Goal: Task Accomplishment & Management: Use online tool/utility

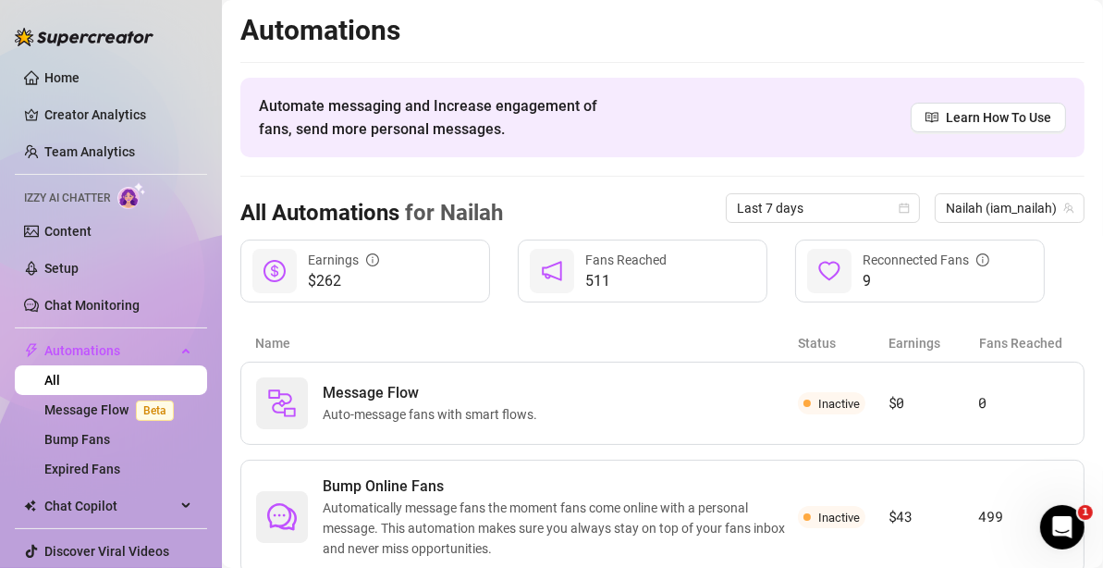
click at [92, 432] on link "Bump Fans" at bounding box center [77, 439] width 66 height 15
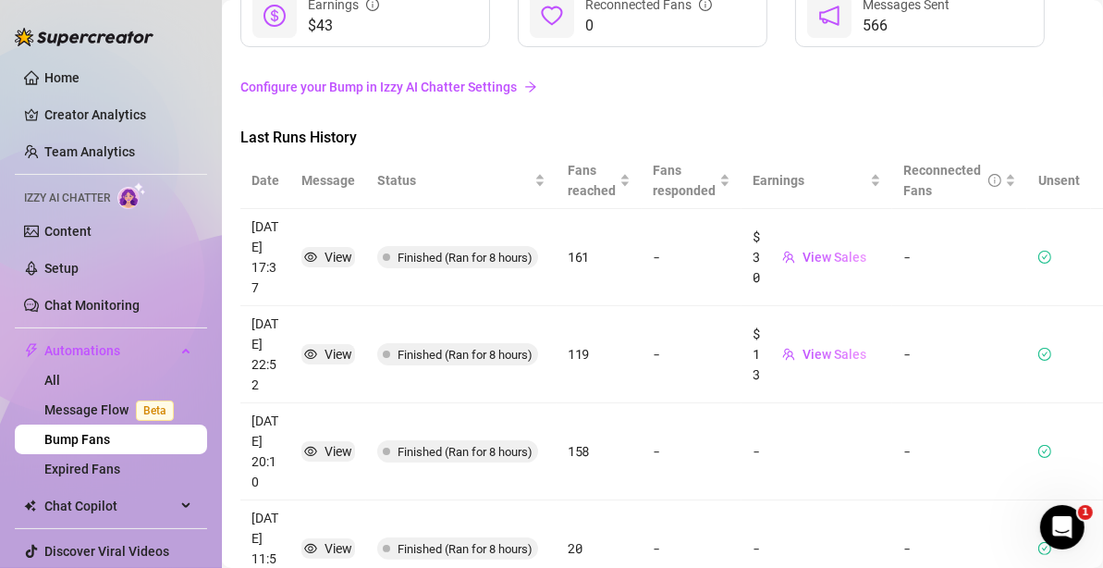
scroll to position [139, 0]
click at [1038, 349] on icon "check-circle" at bounding box center [1044, 354] width 13 height 13
click at [496, 85] on link "Configure your Bump in Izzy AI Chatter Settings" at bounding box center [662, 87] width 844 height 20
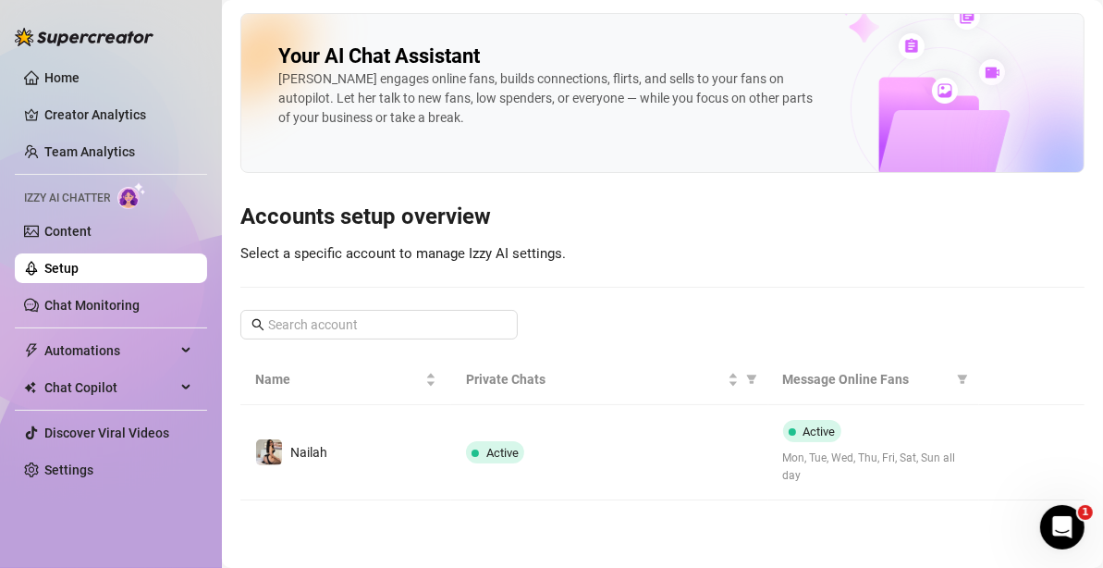
drag, startPoint x: 948, startPoint y: 455, endPoint x: 1009, endPoint y: 459, distance: 61.1
click at [1009, 459] on button "button" at bounding box center [1009, 452] width 30 height 30
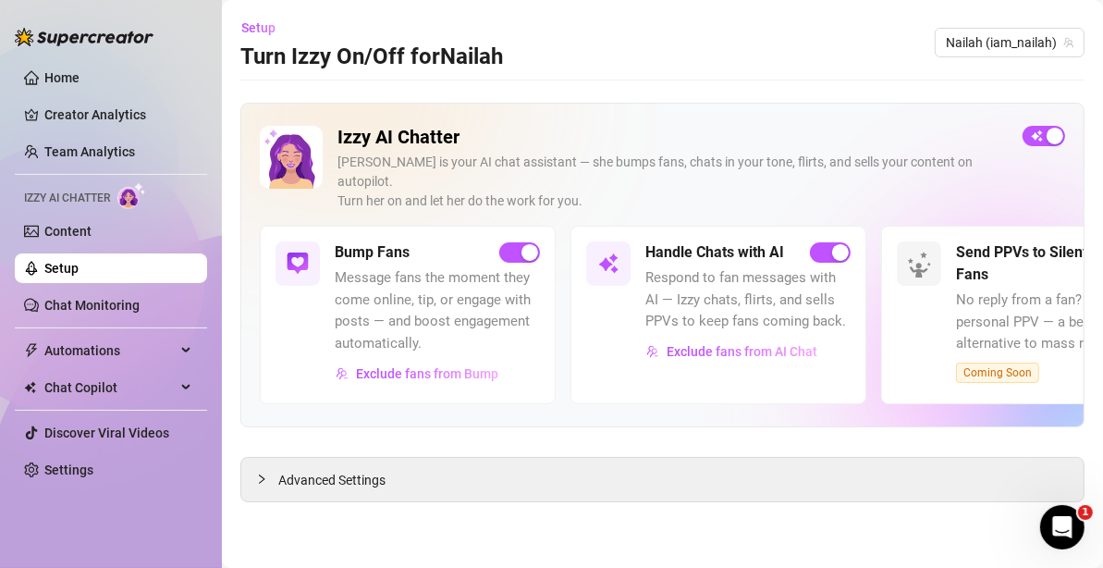
click at [336, 470] on span "Advanced Settings" at bounding box center [331, 480] width 107 height 20
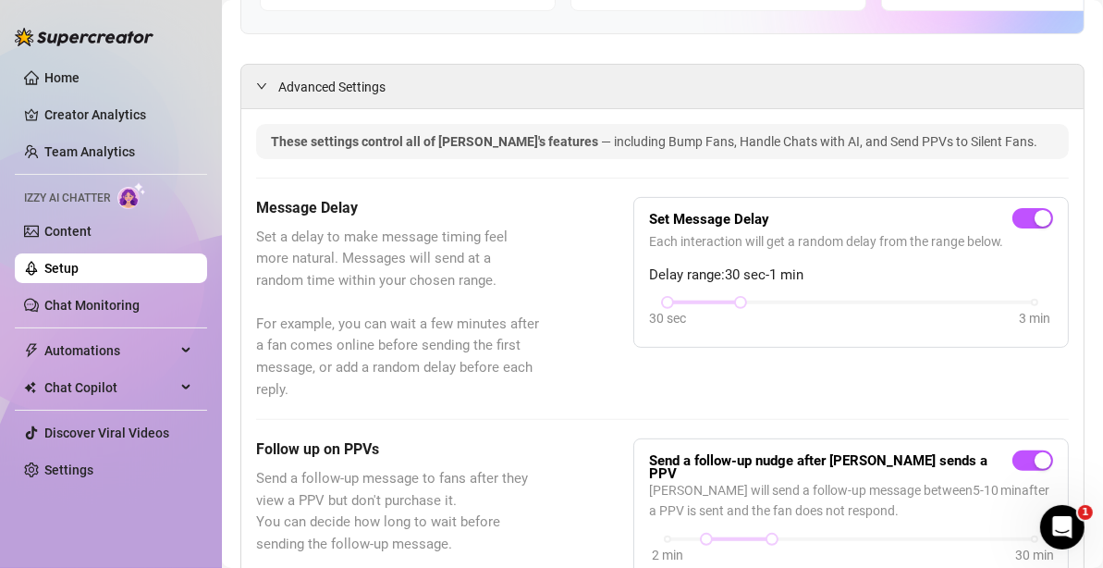
scroll to position [301, 0]
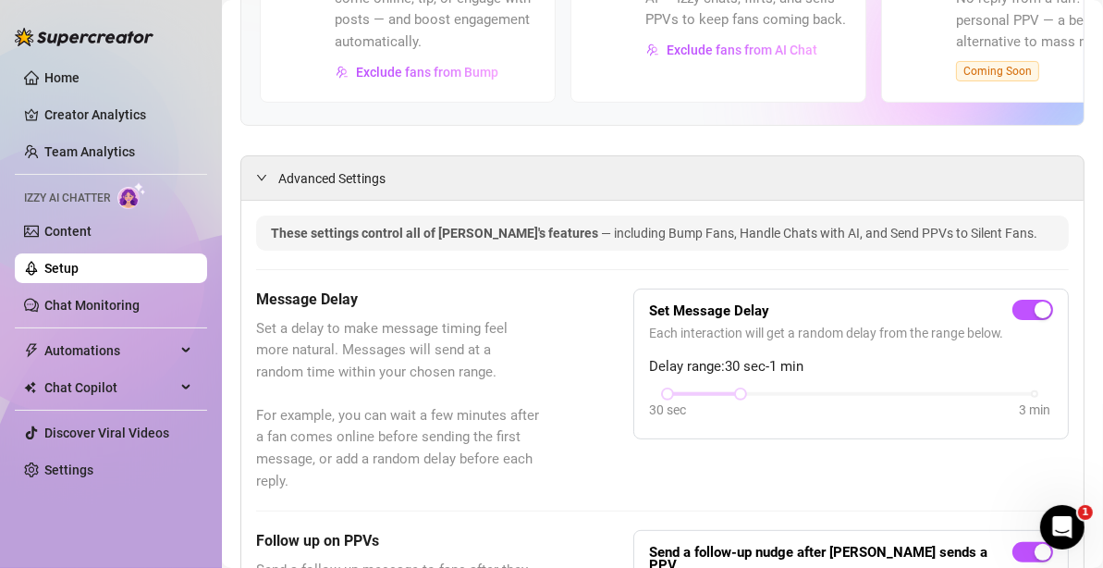
click at [183, 381] on div "Chat Copilot" at bounding box center [111, 388] width 192 height 30
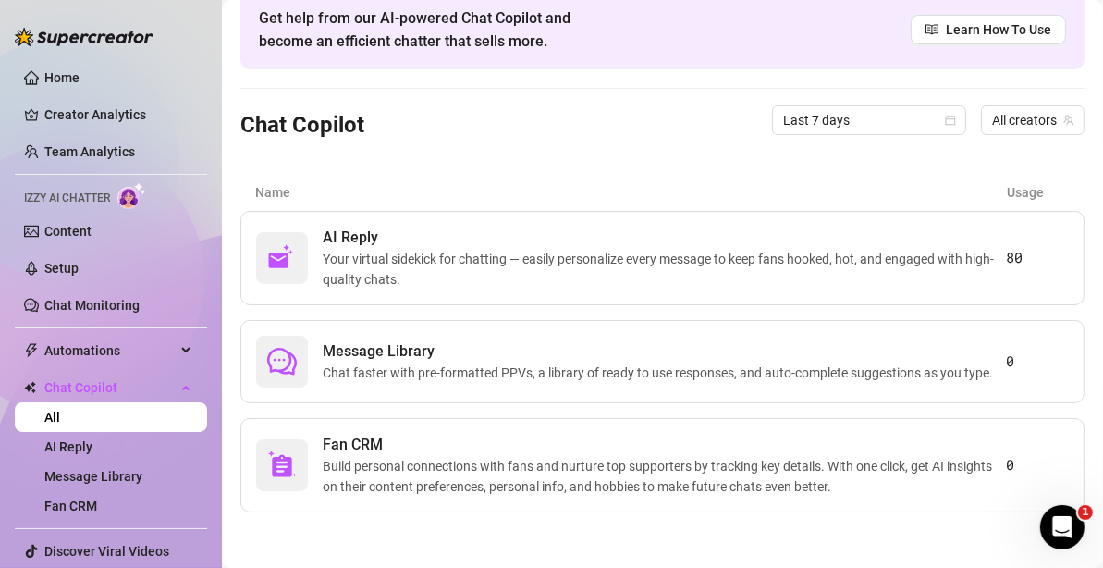
scroll to position [97, 0]
click at [392, 343] on span "Message Library" at bounding box center [662, 351] width 678 height 22
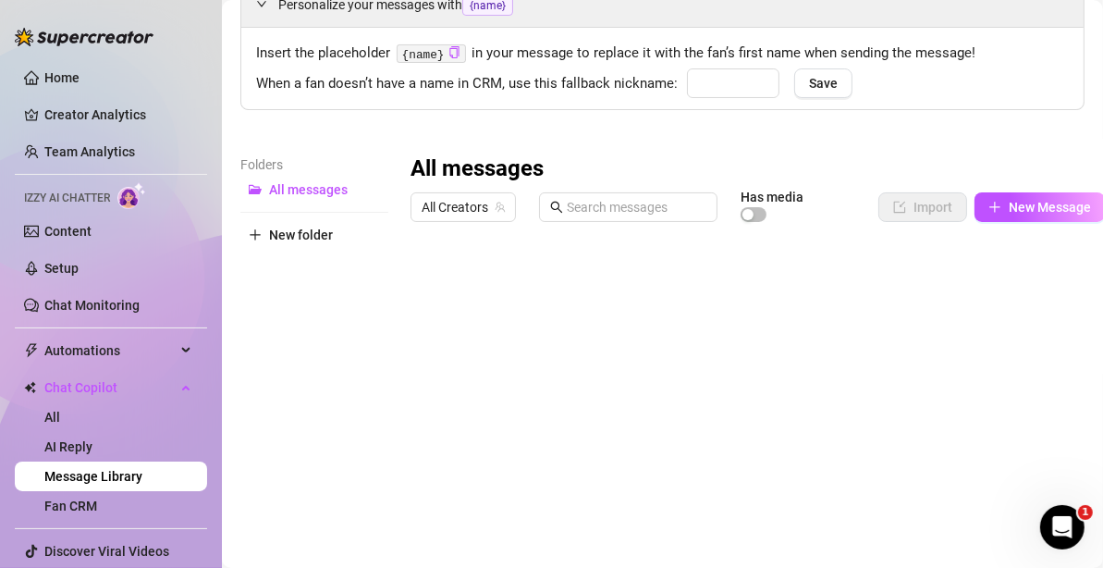
type input "Baby"
